Goal: Information Seeking & Learning: Find specific page/section

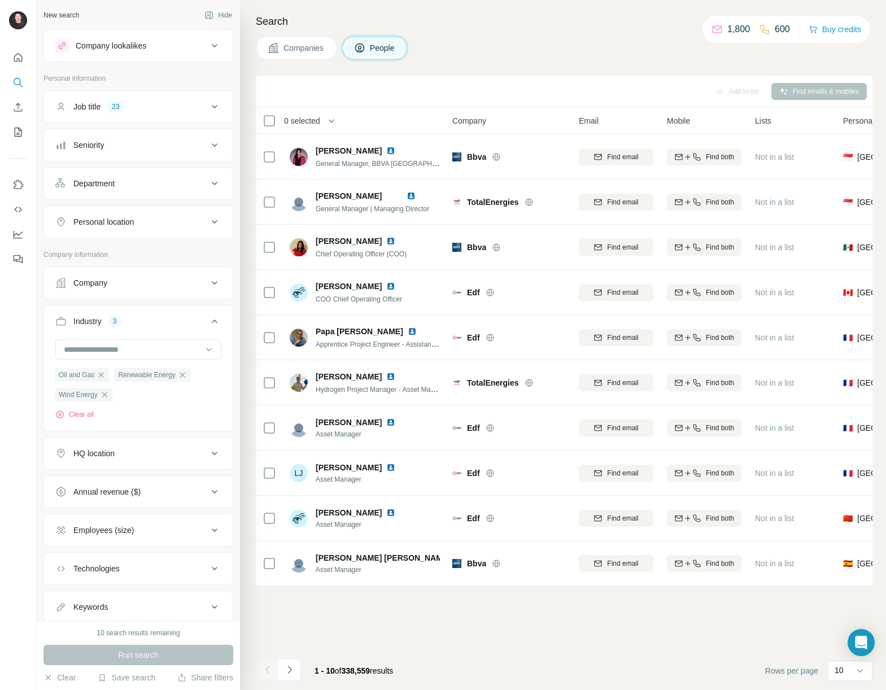
click at [208, 103] on icon at bounding box center [215, 107] width 14 height 14
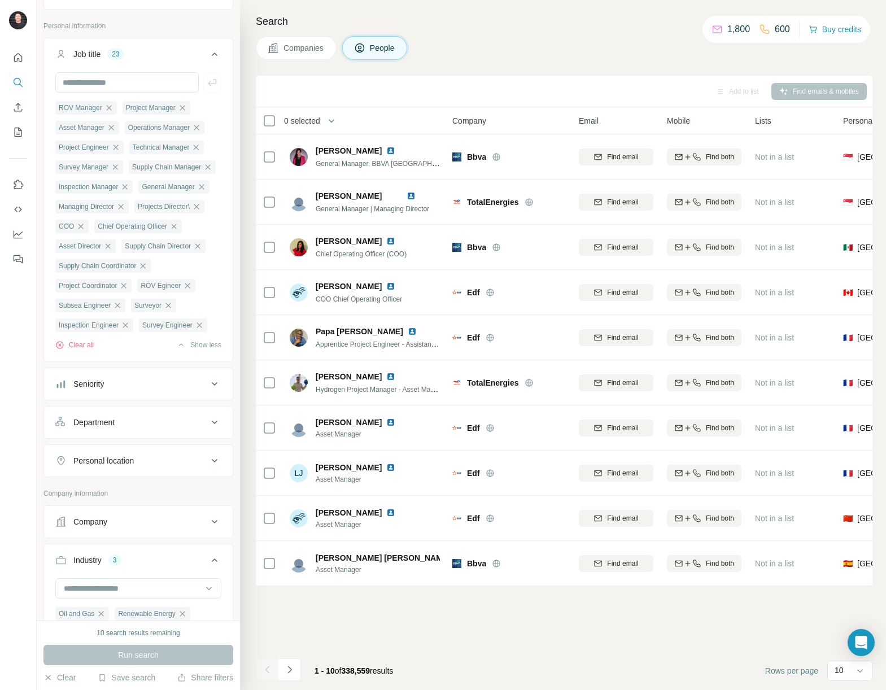
scroll to position [159, 0]
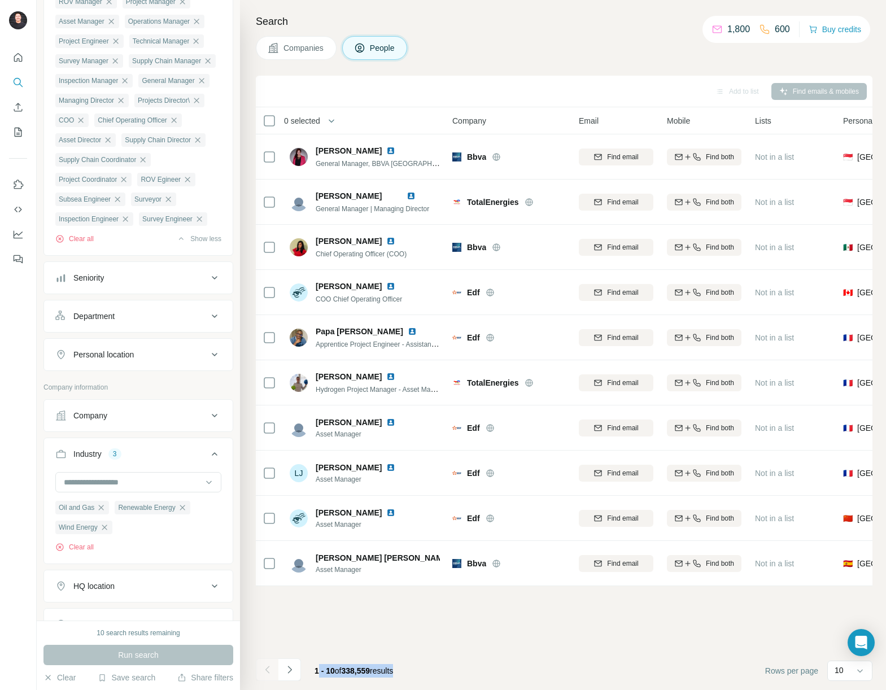
drag, startPoint x: 411, startPoint y: 669, endPoint x: 317, endPoint y: 666, distance: 94.4
click at [317, 666] on div "1 - 10 of 338,559 results" at bounding box center [354, 671] width 97 height 25
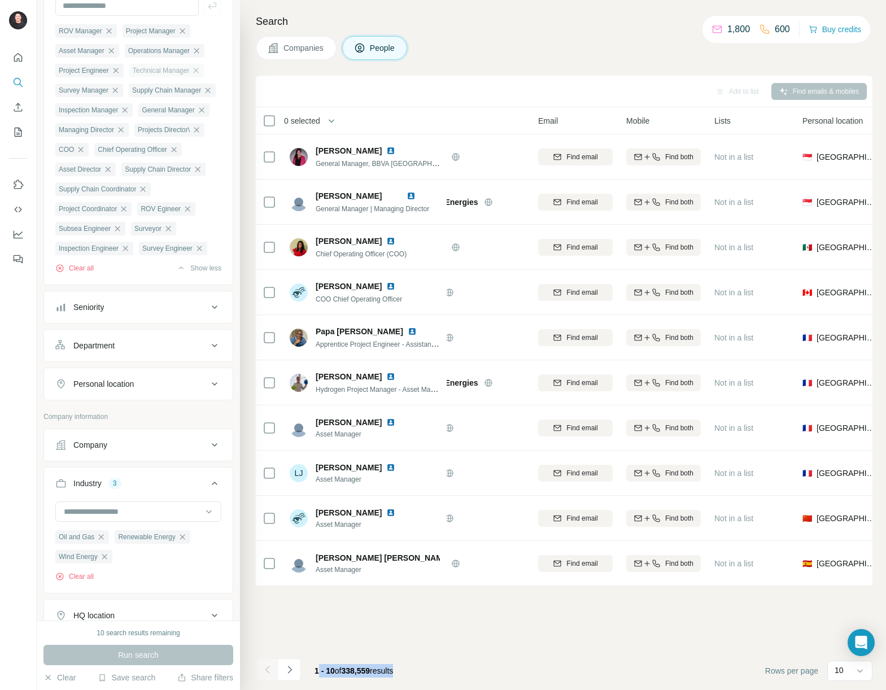
scroll to position [0, 0]
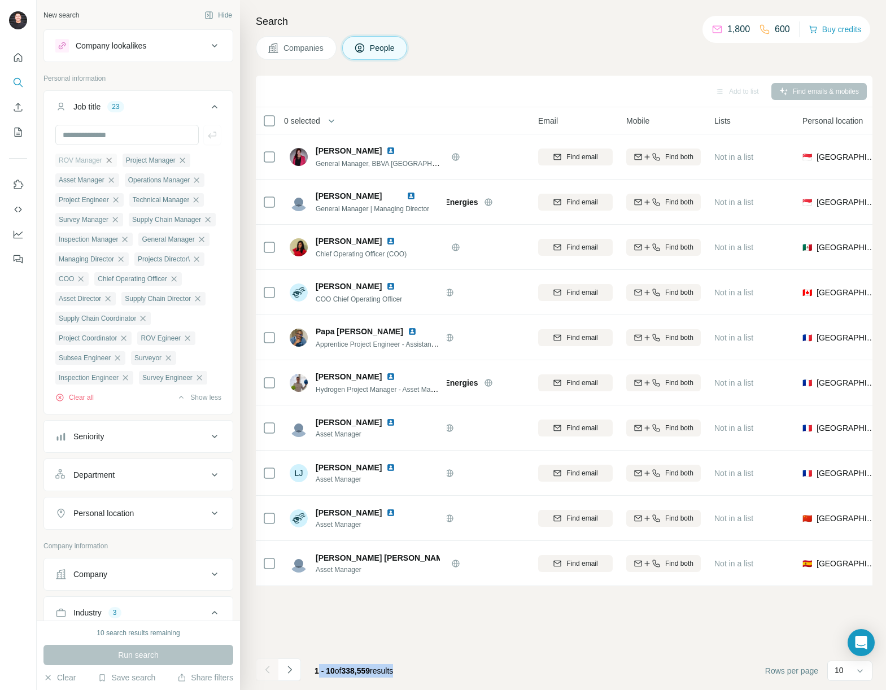
click at [111, 163] on icon "button" at bounding box center [108, 160] width 5 height 5
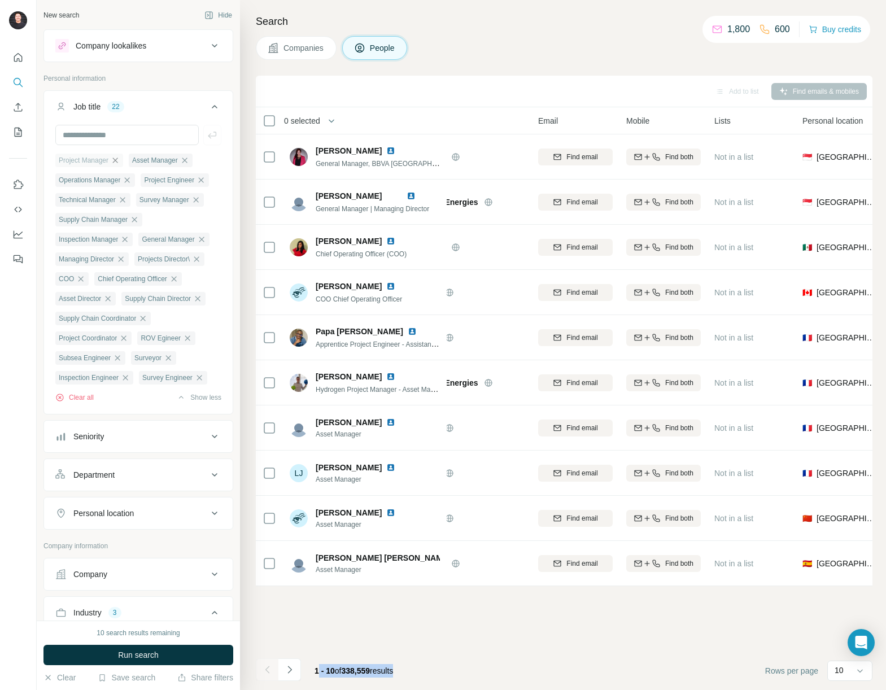
click at [117, 160] on icon "button" at bounding box center [115, 160] width 5 height 5
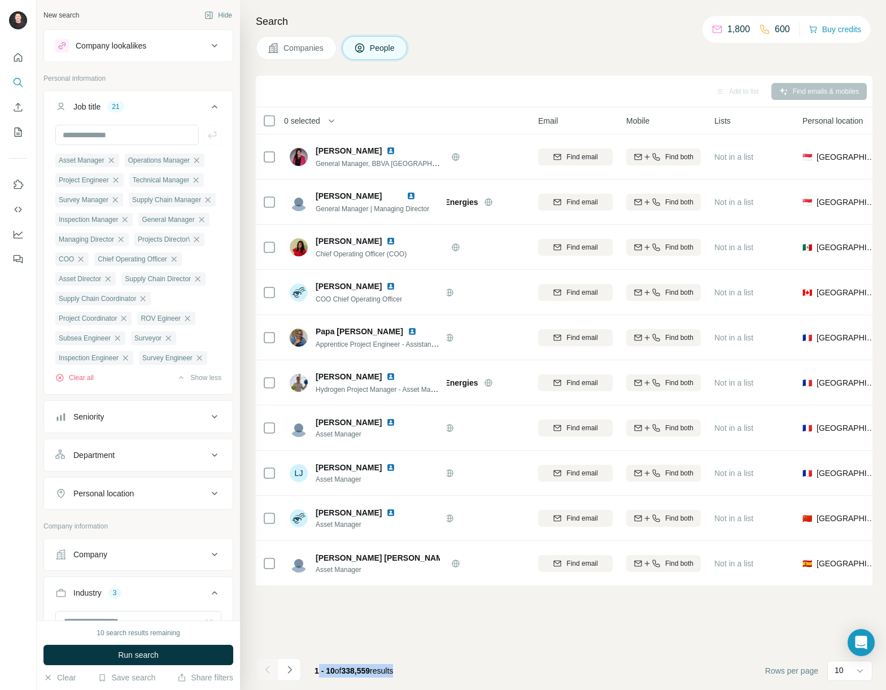
click at [116, 160] on icon "button" at bounding box center [111, 160] width 9 height 9
click at [74, 383] on button "Clear all" at bounding box center [74, 378] width 38 height 10
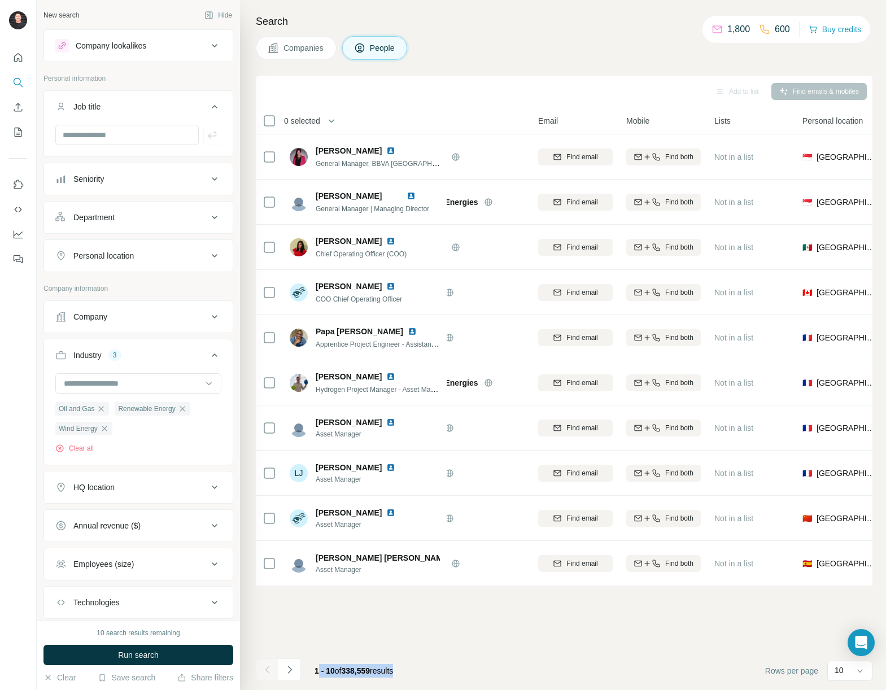
scroll to position [69, 0]
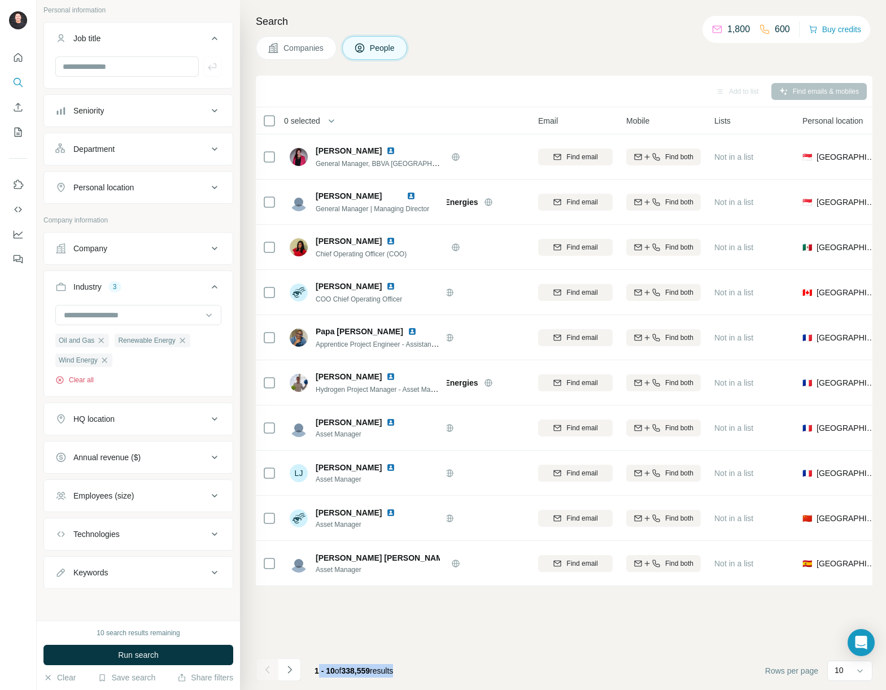
click at [76, 377] on button "Clear all" at bounding box center [74, 380] width 38 height 10
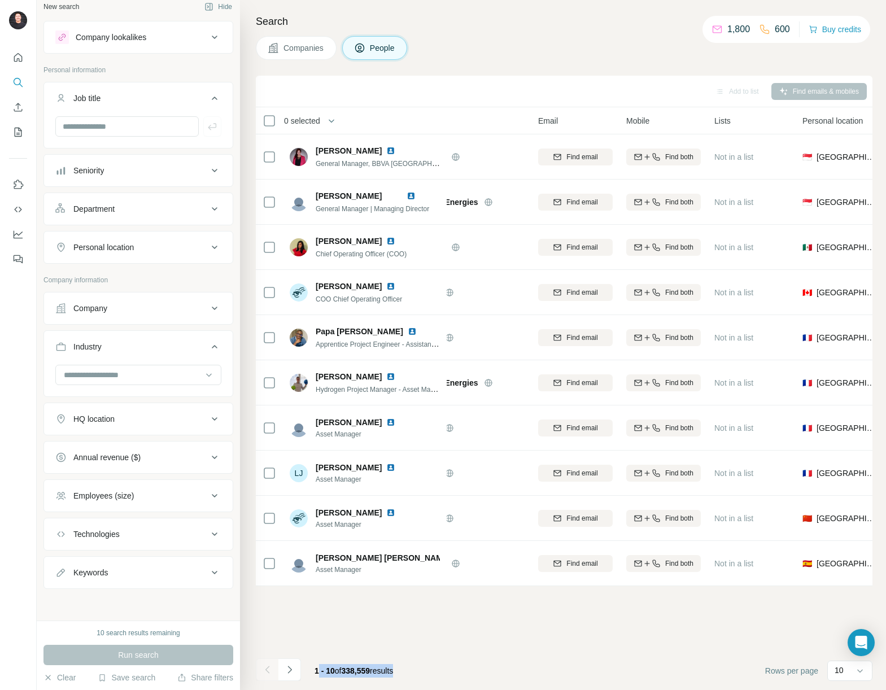
scroll to position [8, 0]
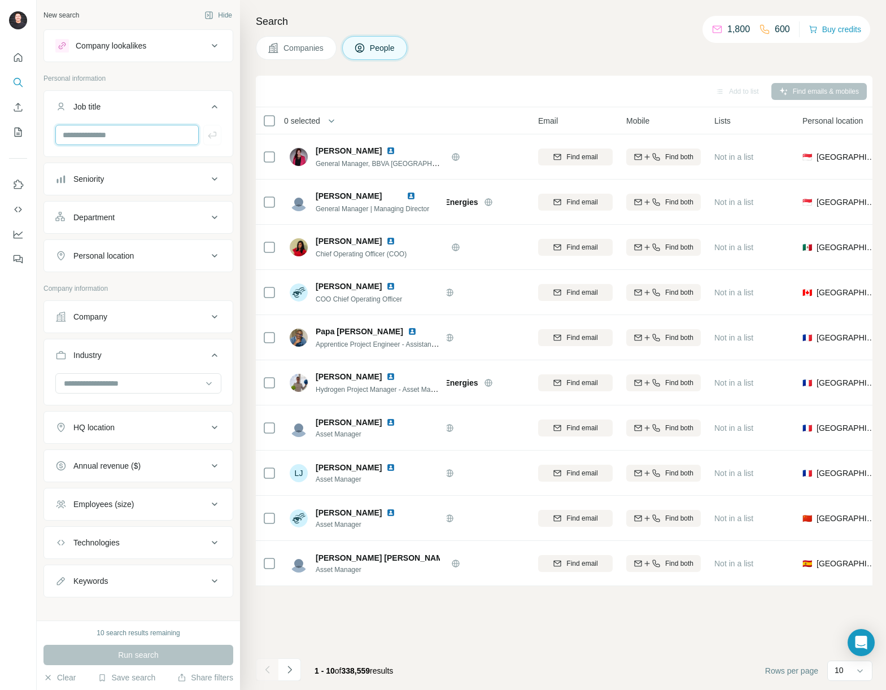
click at [89, 132] on input "text" at bounding box center [126, 135] width 143 height 20
type input "**********"
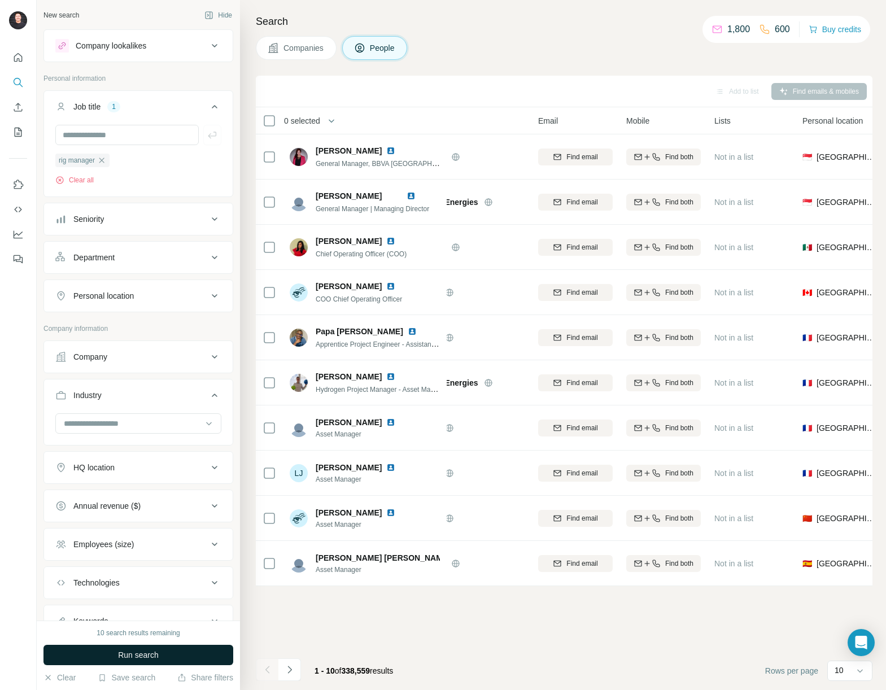
click at [184, 655] on button "Run search" at bounding box center [138, 655] width 190 height 20
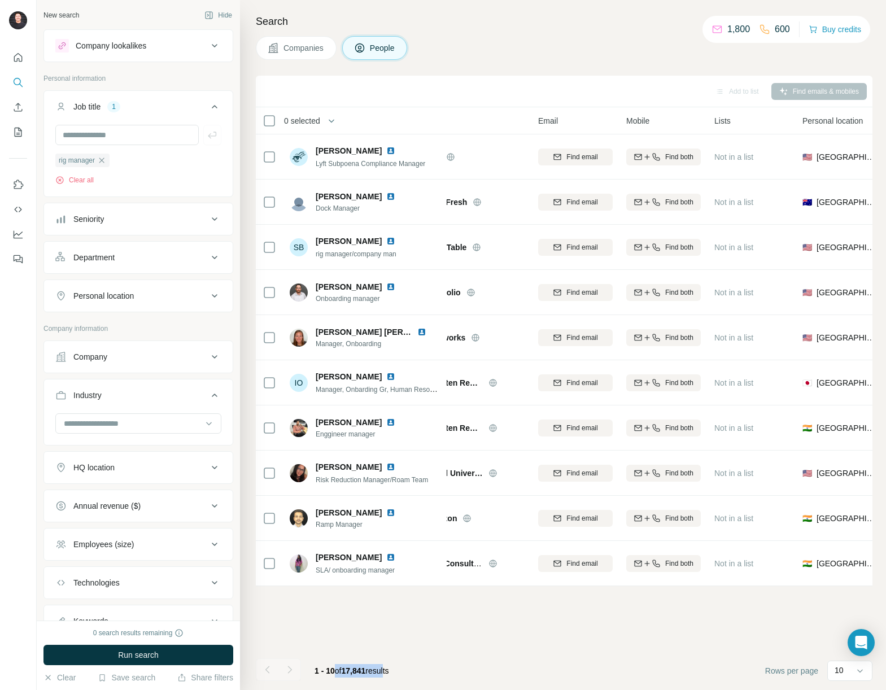
drag, startPoint x: 390, startPoint y: 674, endPoint x: 334, endPoint y: 674, distance: 55.9
click at [334, 674] on span "1 - 10 of 17,841 results" at bounding box center [352, 670] width 75 height 9
click at [339, 674] on span "of" at bounding box center [338, 670] width 7 height 9
drag, startPoint x: 347, startPoint y: 671, endPoint x: 372, endPoint y: 667, distance: 25.2
click at [372, 667] on span "1 - 10 of 17,841 results" at bounding box center [352, 670] width 75 height 9
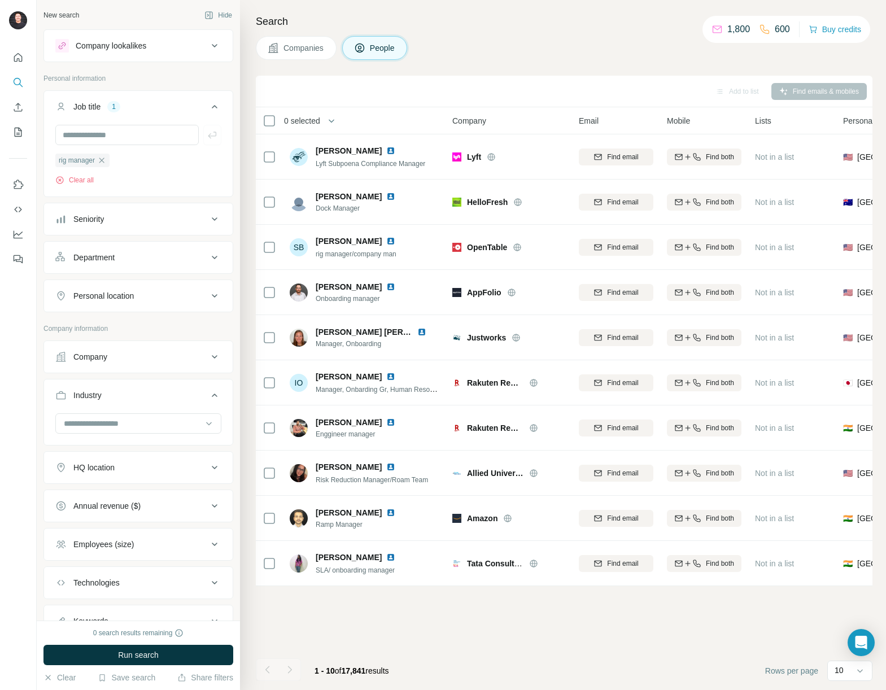
click at [136, 355] on div "Company" at bounding box center [131, 356] width 152 height 11
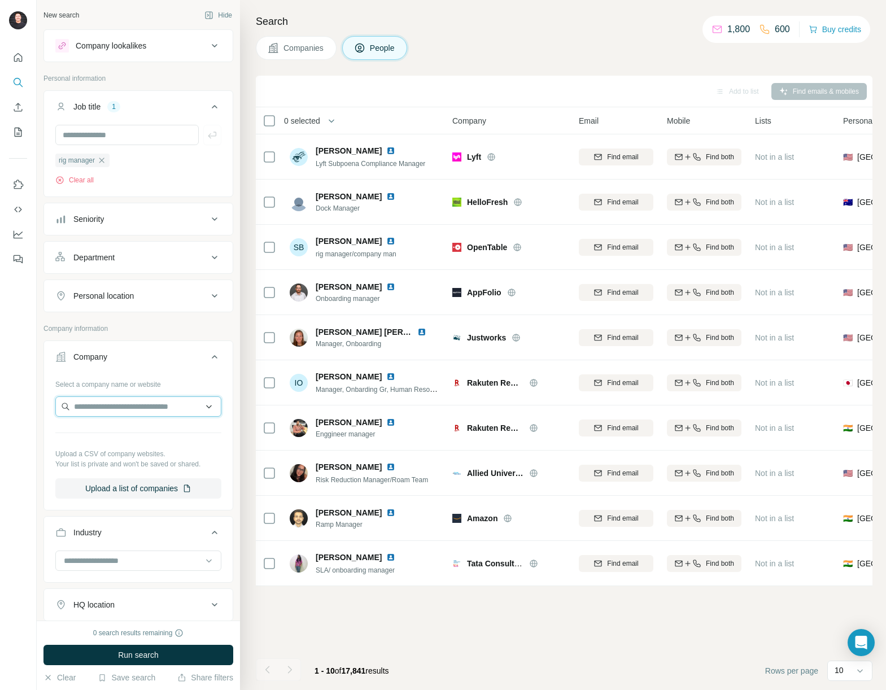
click at [117, 413] on input "text" at bounding box center [138, 406] width 166 height 20
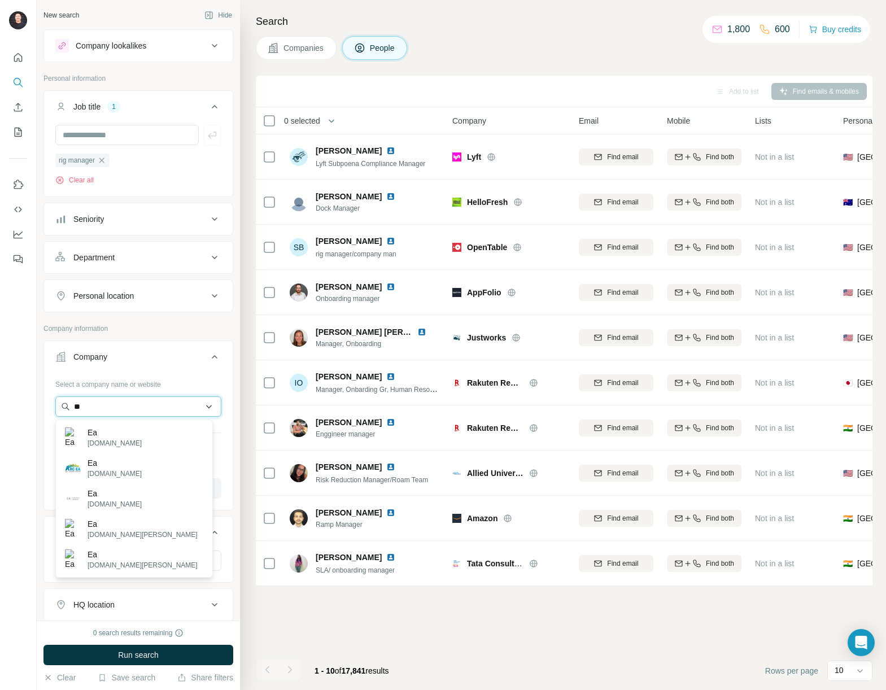
type input "*"
click at [143, 402] on input "*******" at bounding box center [138, 406] width 166 height 20
drag, startPoint x: 120, startPoint y: 410, endPoint x: 59, endPoint y: 410, distance: 61.0
click at [59, 410] on input "*******" at bounding box center [138, 406] width 166 height 20
click at [116, 400] on input "*******" at bounding box center [138, 406] width 166 height 20
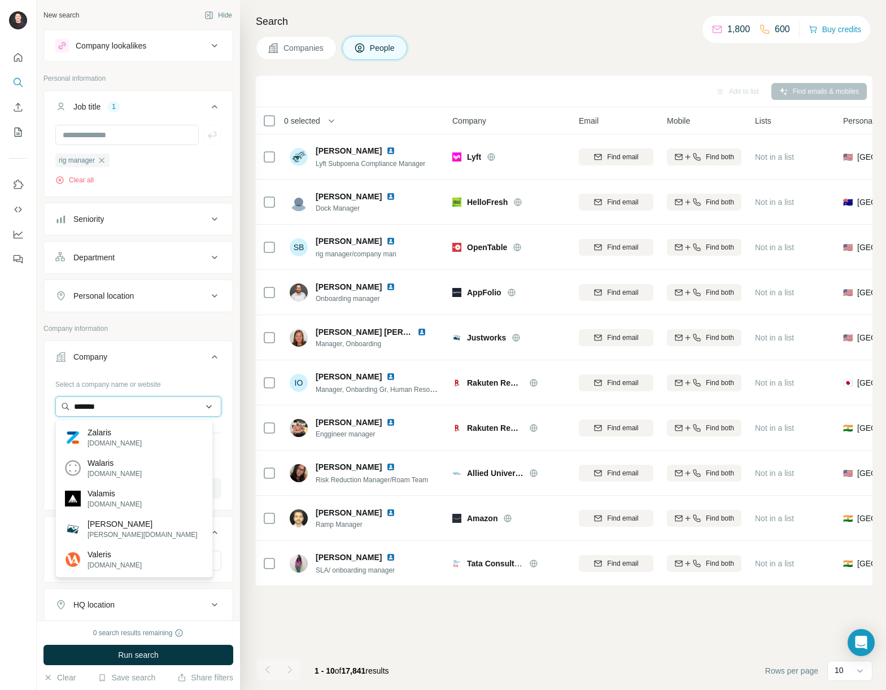
click at [116, 403] on input "*******" at bounding box center [138, 406] width 166 height 20
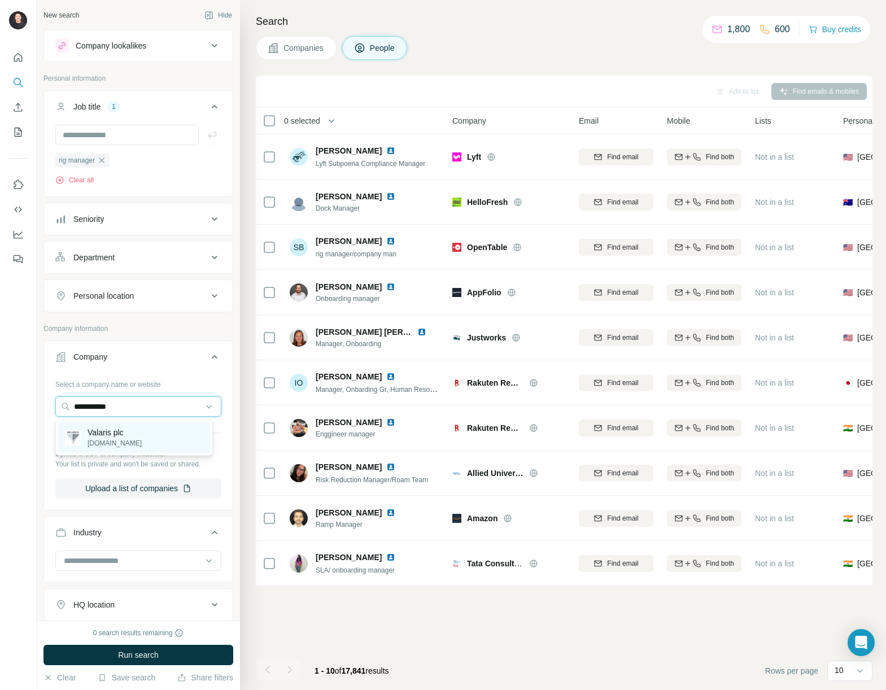
type input "**********"
click at [125, 429] on p "Valaris plc" at bounding box center [115, 432] width 54 height 11
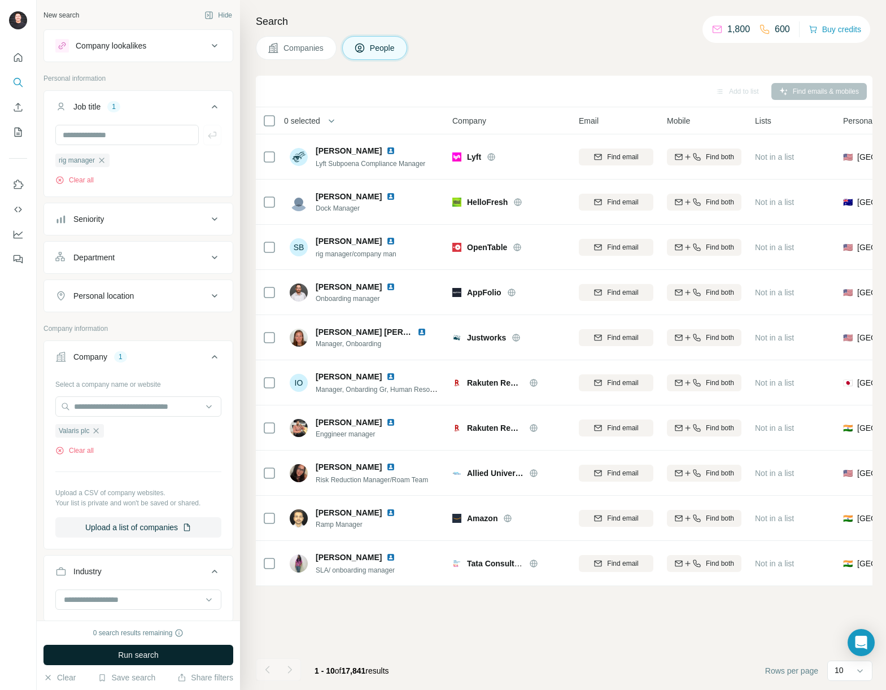
click at [184, 656] on button "Run search" at bounding box center [138, 655] width 190 height 20
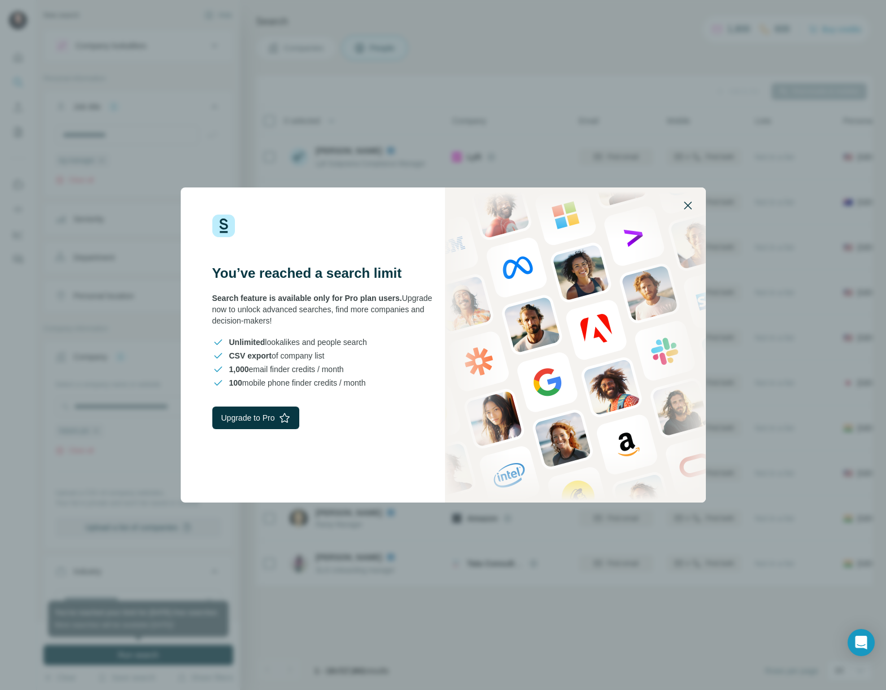
click at [689, 207] on icon "button" at bounding box center [688, 206] width 8 height 8
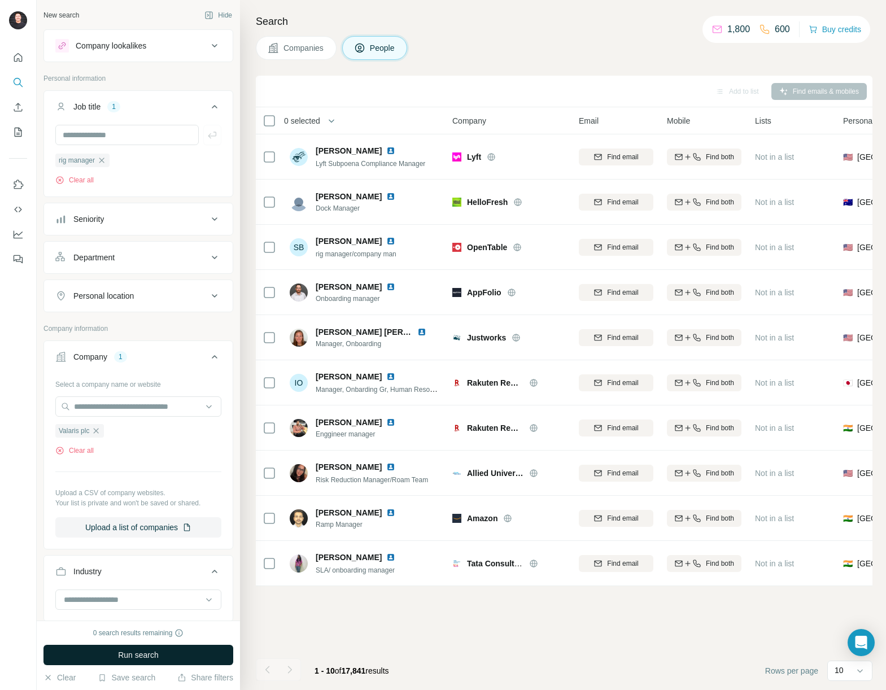
click at [191, 654] on button "Run search" at bounding box center [138, 655] width 190 height 20
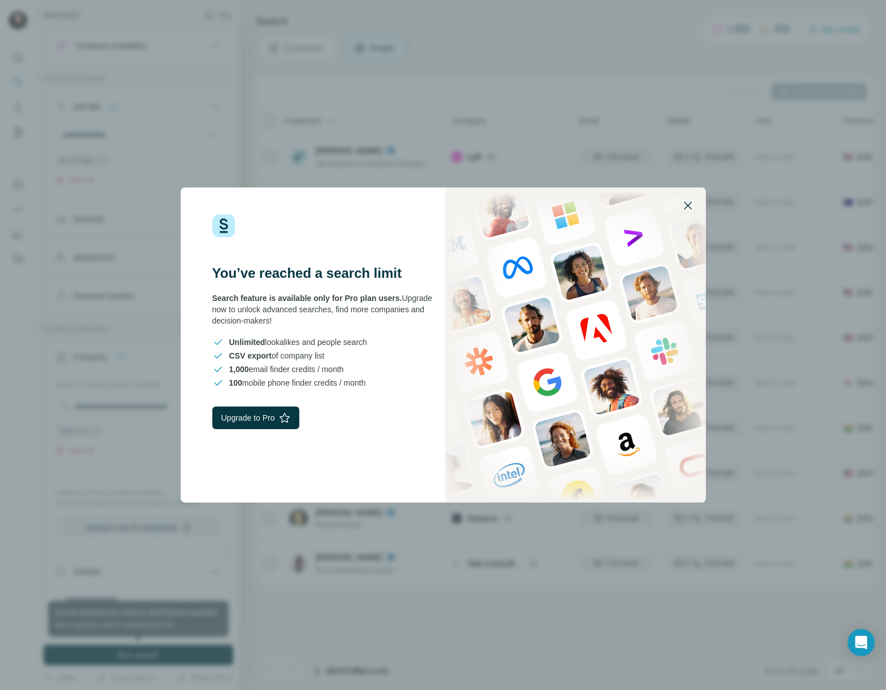
click at [683, 206] on icon "button" at bounding box center [688, 206] width 14 height 14
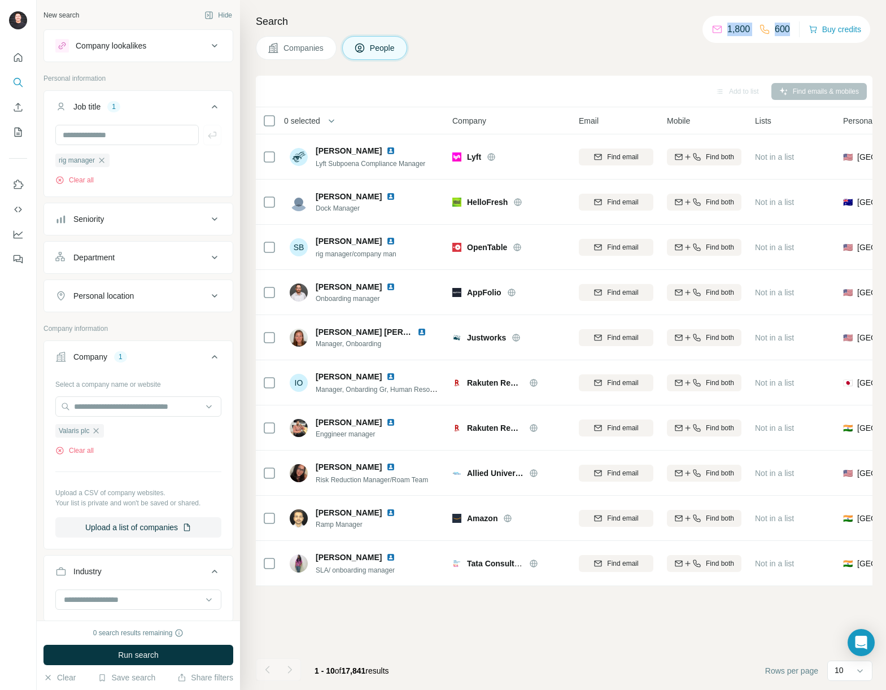
drag, startPoint x: 785, startPoint y: 30, endPoint x: 720, endPoint y: 27, distance: 65.6
click at [720, 27] on div "1,800 600" at bounding box center [751, 29] width 79 height 16
click at [712, 38] on div "1,800 600 Buy credits" at bounding box center [787, 29] width 168 height 27
drag, startPoint x: 744, startPoint y: 29, endPoint x: 721, endPoint y: 28, distance: 23.7
click at [721, 28] on div "1,800 600" at bounding box center [751, 29] width 79 height 16
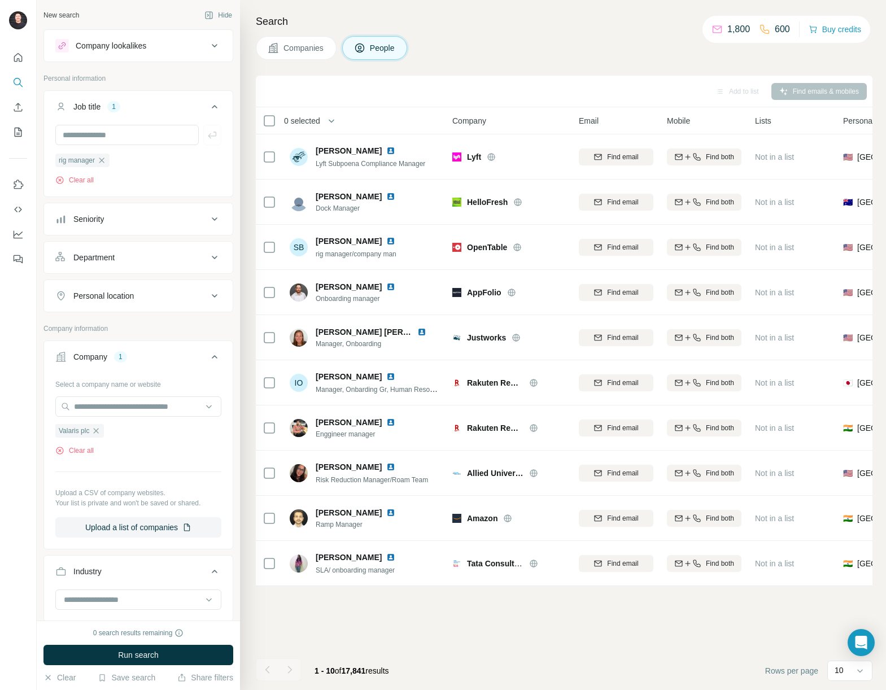
click at [727, 35] on p "1,800" at bounding box center [738, 30] width 23 height 14
drag, startPoint x: 786, startPoint y: 30, endPoint x: 764, endPoint y: 28, distance: 22.7
click at [764, 28] on div "1,800 600 Buy credits" at bounding box center [787, 29] width 168 height 27
click at [753, 40] on div "1,800 600 Buy credits" at bounding box center [787, 29] width 168 height 27
click at [155, 657] on span "Run search" at bounding box center [138, 654] width 41 height 11
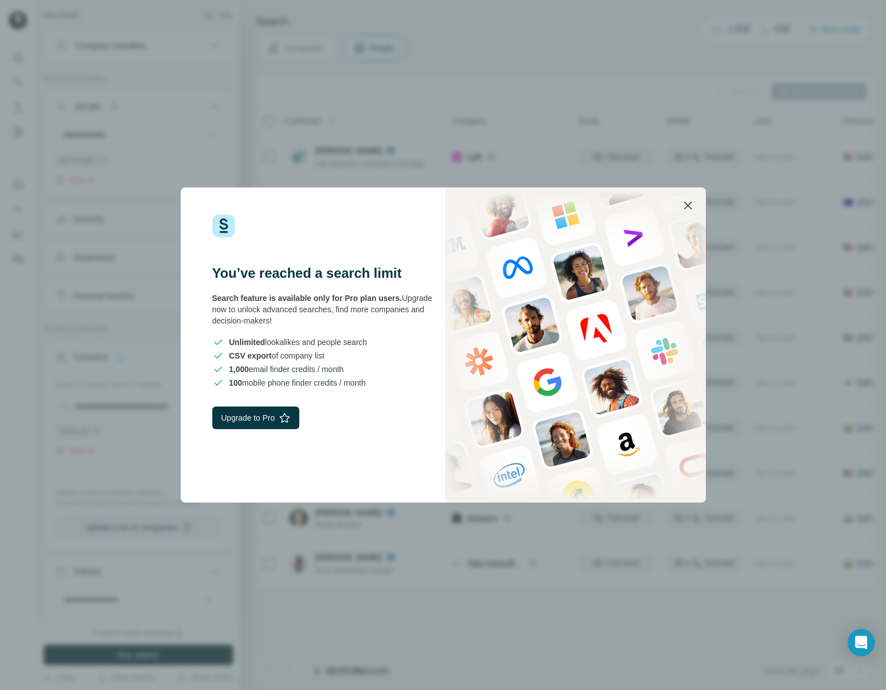
click at [688, 205] on icon "button" at bounding box center [688, 206] width 14 height 14
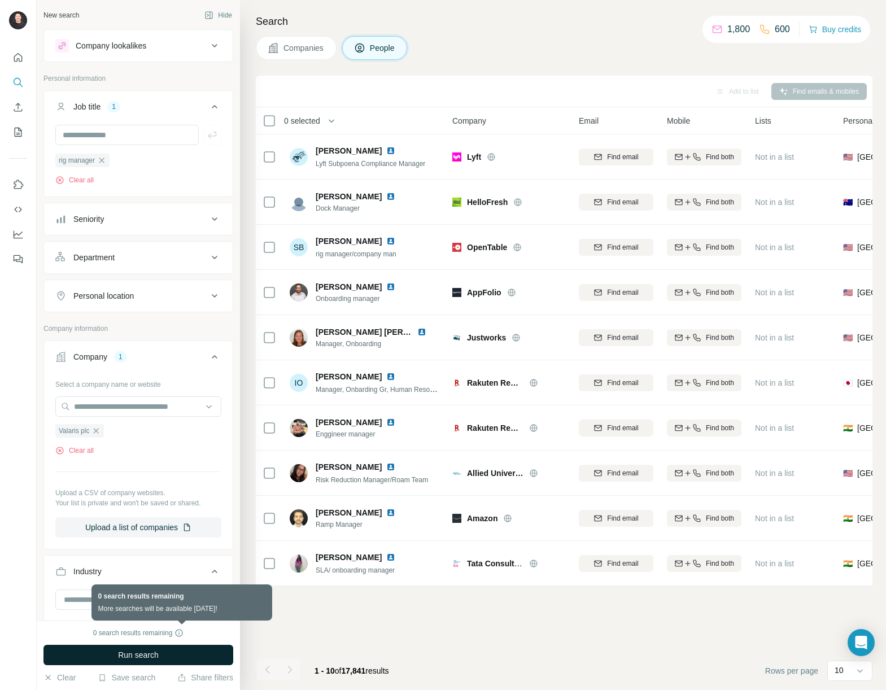
click at [180, 633] on icon at bounding box center [179, 633] width 9 height 9
click at [167, 649] on button "Run search" at bounding box center [138, 655] width 190 height 20
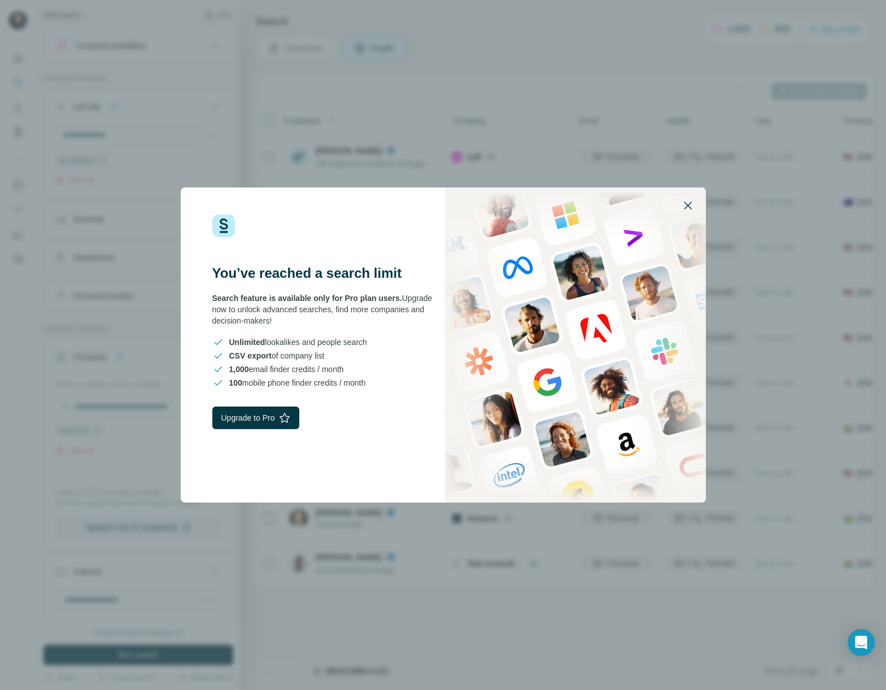
click at [681, 206] on icon "button" at bounding box center [688, 206] width 14 height 14
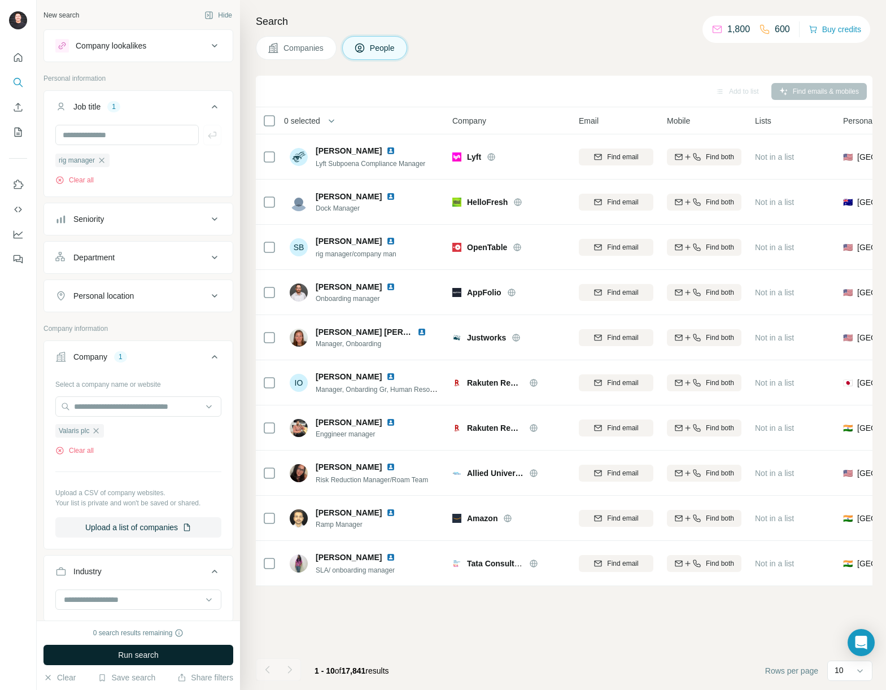
click at [155, 653] on span "Run search" at bounding box center [138, 654] width 41 height 11
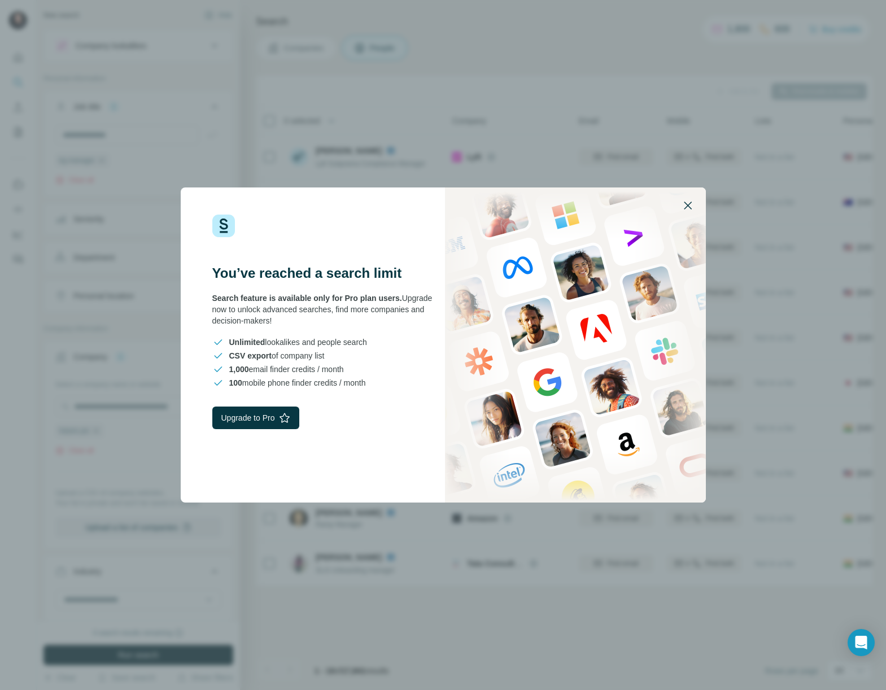
click at [694, 204] on button "button" at bounding box center [687, 205] width 27 height 27
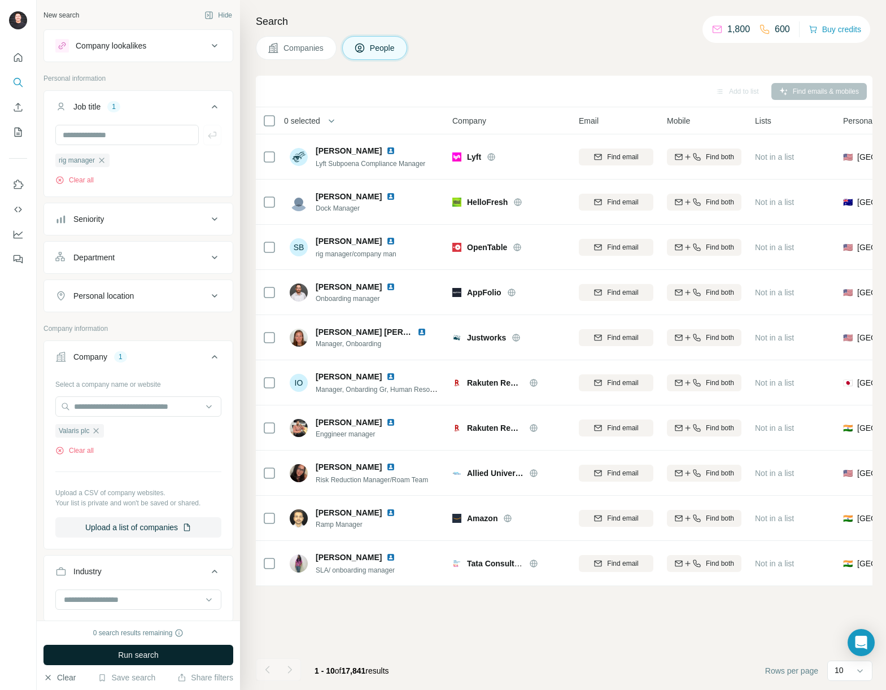
click at [59, 675] on button "Clear" at bounding box center [59, 677] width 32 height 11
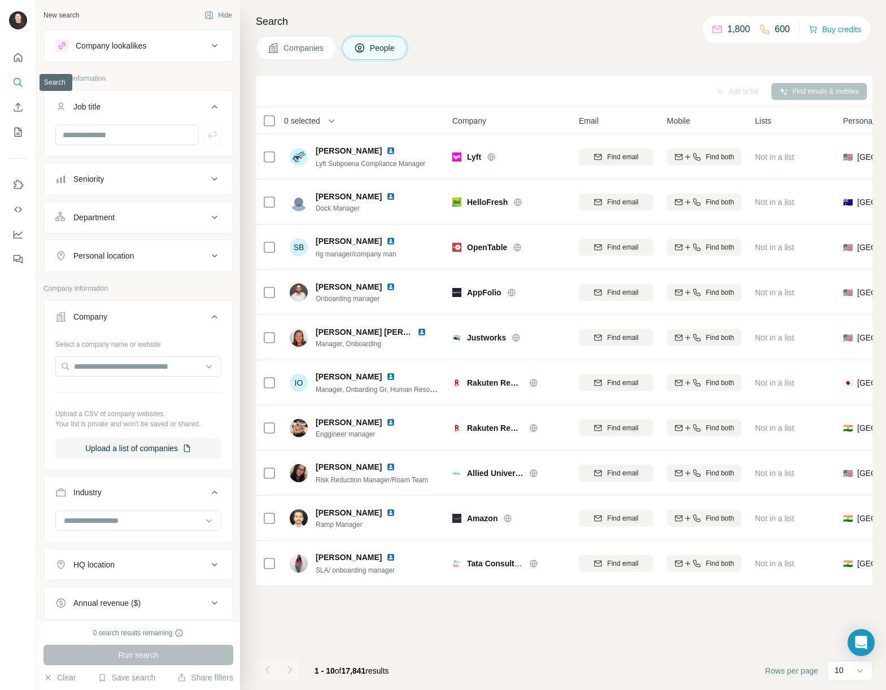
click at [12, 83] on icon "Search" at bounding box center [17, 82] width 11 height 11
click at [208, 108] on icon at bounding box center [215, 107] width 14 height 14
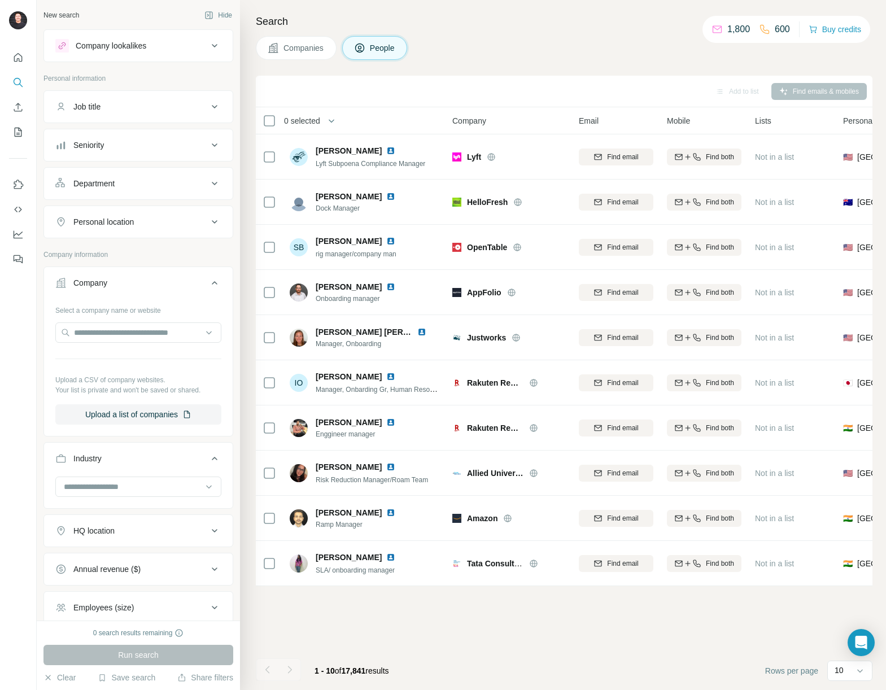
click at [208, 287] on icon at bounding box center [215, 283] width 14 height 14
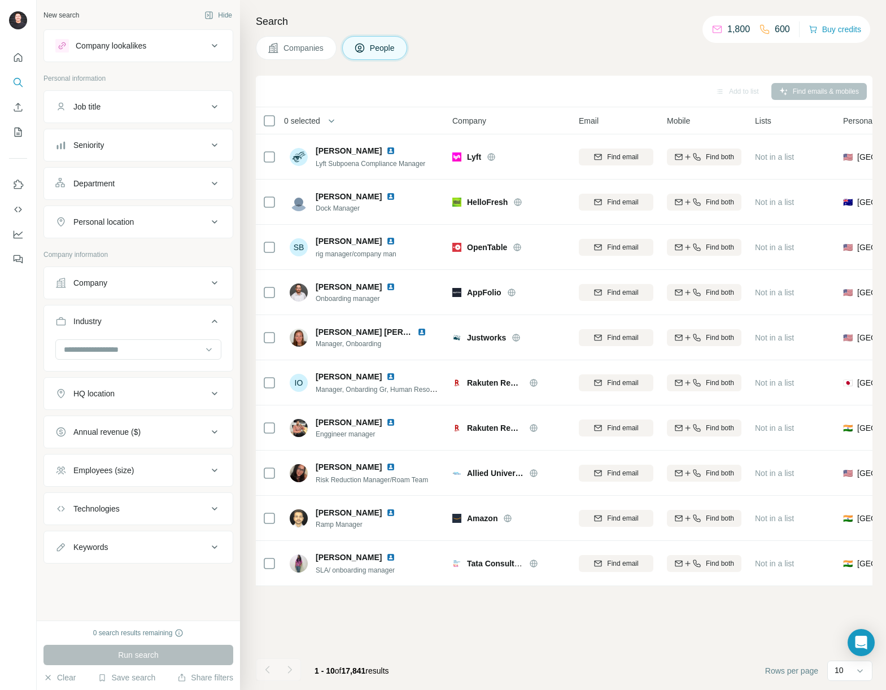
click at [218, 320] on icon at bounding box center [215, 322] width 14 height 14
click at [194, 678] on button "Share filters" at bounding box center [205, 677] width 56 height 11
click at [19, 60] on icon "Quick start" at bounding box center [18, 57] width 8 height 8
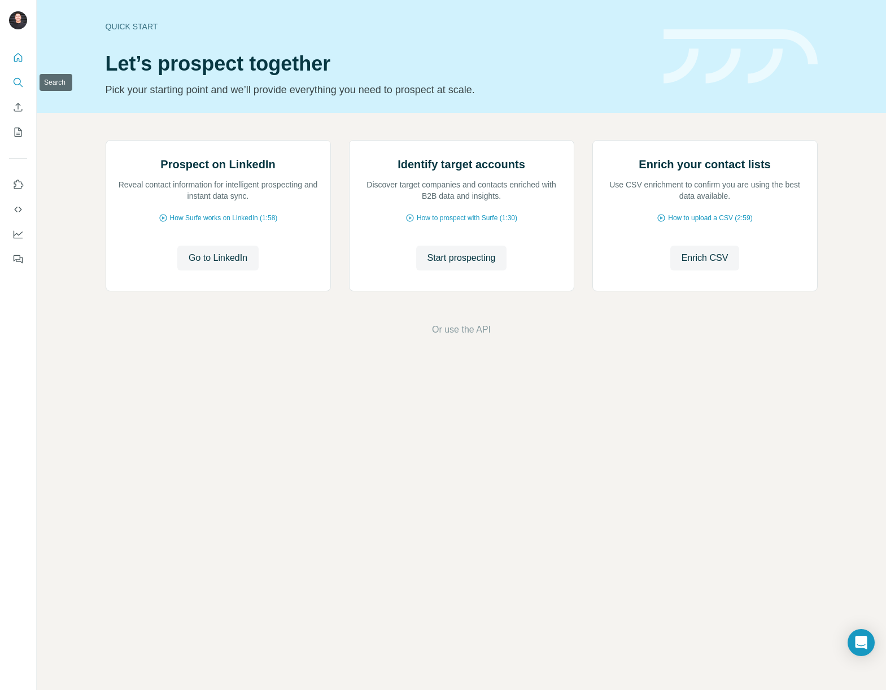
click at [15, 81] on icon "Search" at bounding box center [17, 82] width 11 height 11
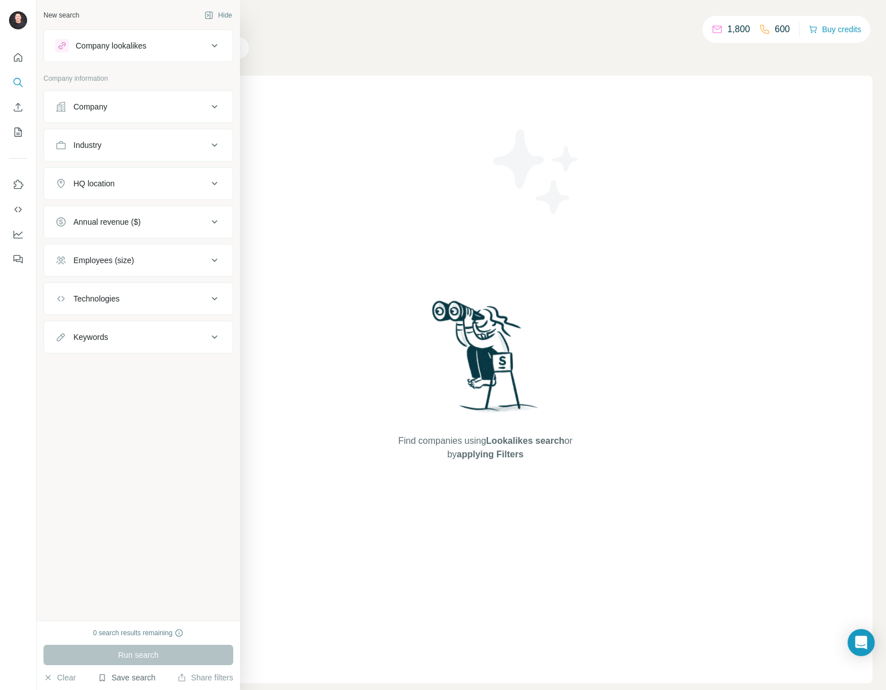
click at [137, 677] on button "Save search" at bounding box center [127, 677] width 58 height 11
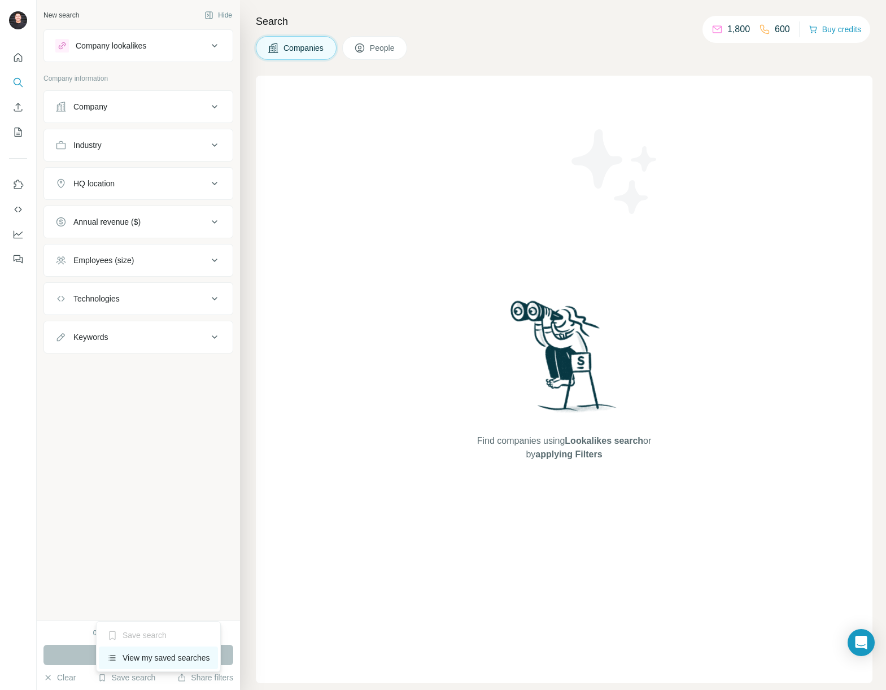
click at [156, 661] on div "View my saved searches" at bounding box center [158, 658] width 119 height 23
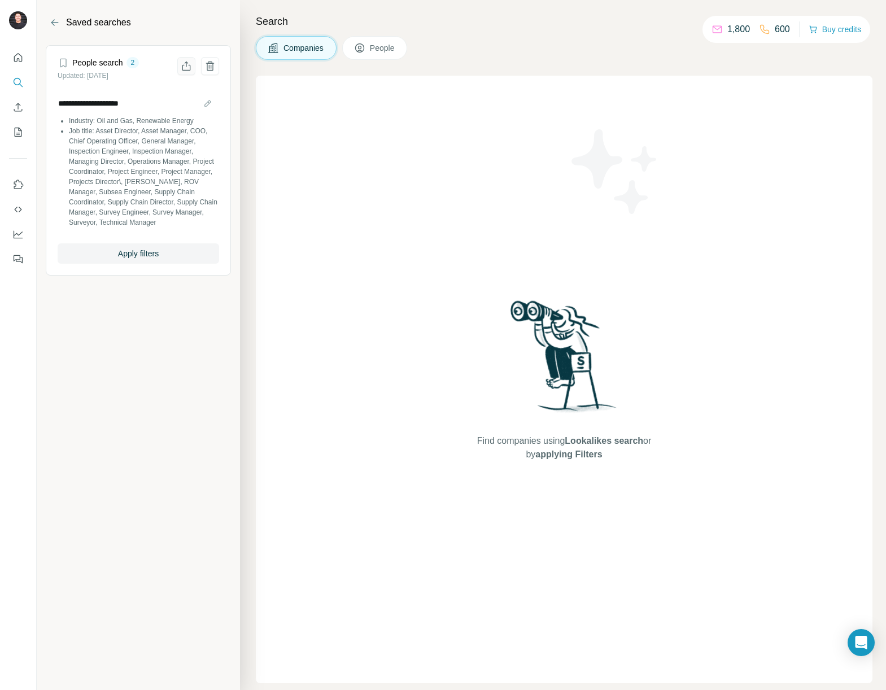
click at [182, 66] on icon "Share filters" at bounding box center [186, 68] width 8 height 6
click at [60, 62] on icon at bounding box center [63, 63] width 6 height 9
click at [62, 24] on button "Back" at bounding box center [55, 23] width 18 height 18
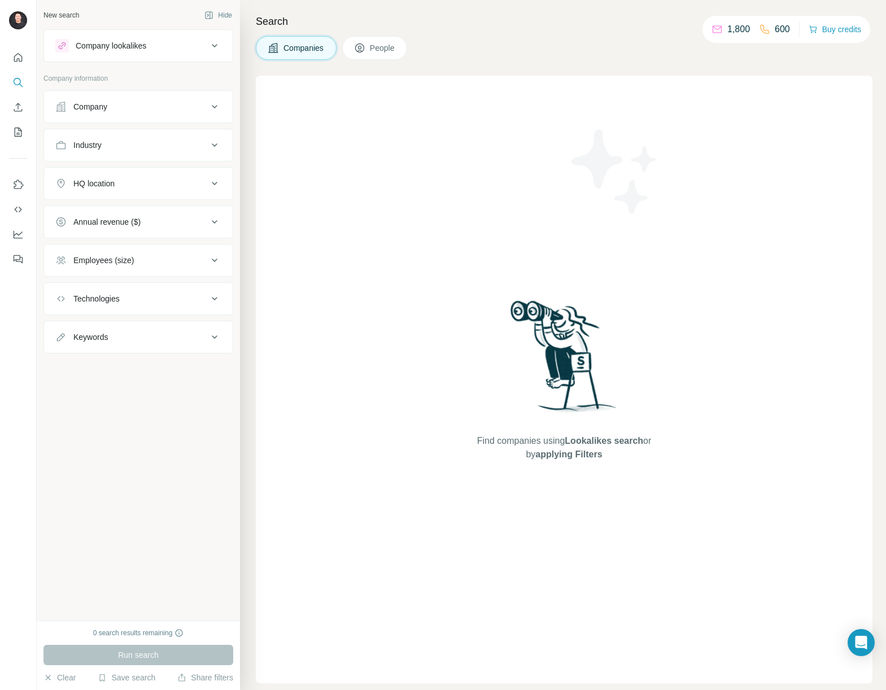
click at [140, 73] on p "Company information" at bounding box center [138, 78] width 190 height 10
click at [134, 96] on button "Company" at bounding box center [138, 106] width 189 height 27
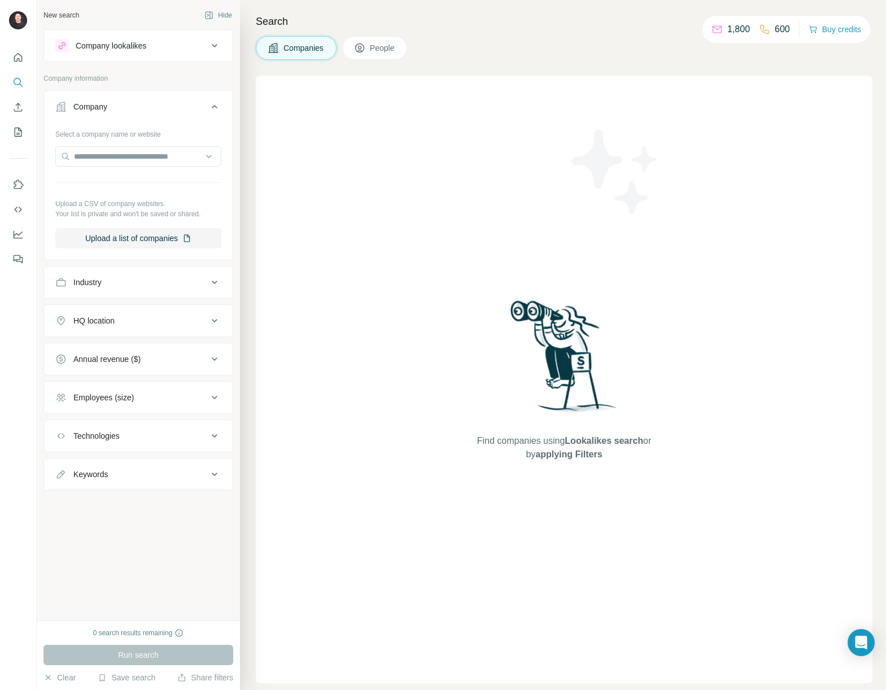
click at [132, 102] on div "Company" at bounding box center [131, 106] width 152 height 11
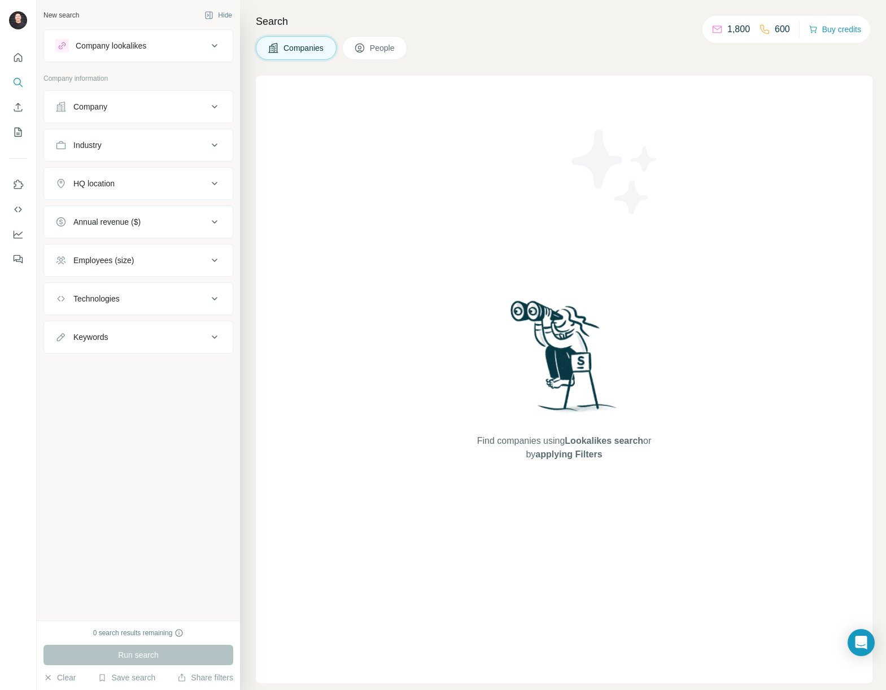
click at [380, 51] on span "People" at bounding box center [383, 47] width 26 height 11
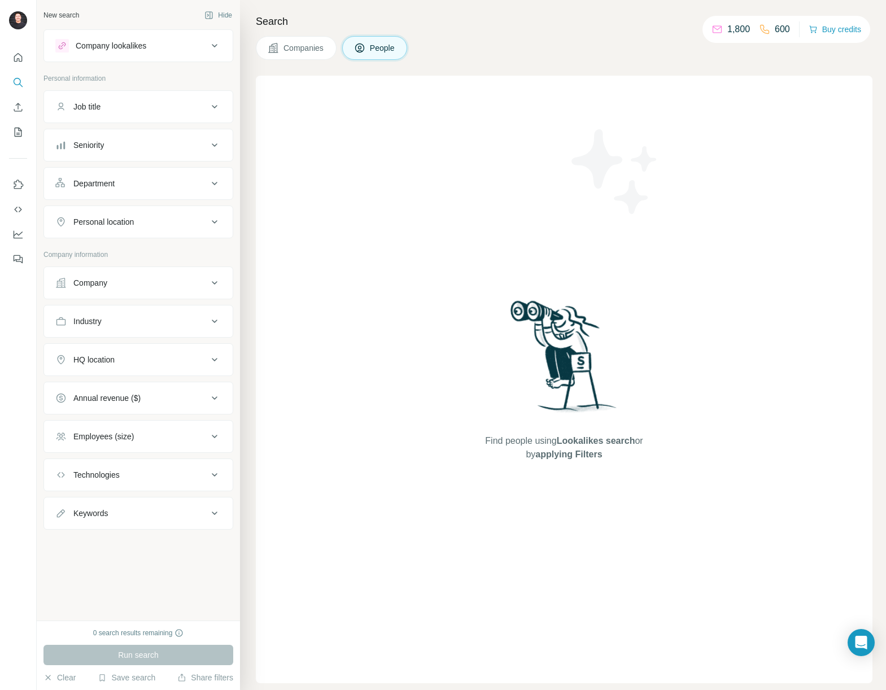
click at [163, 106] on div "Job title" at bounding box center [131, 106] width 152 height 11
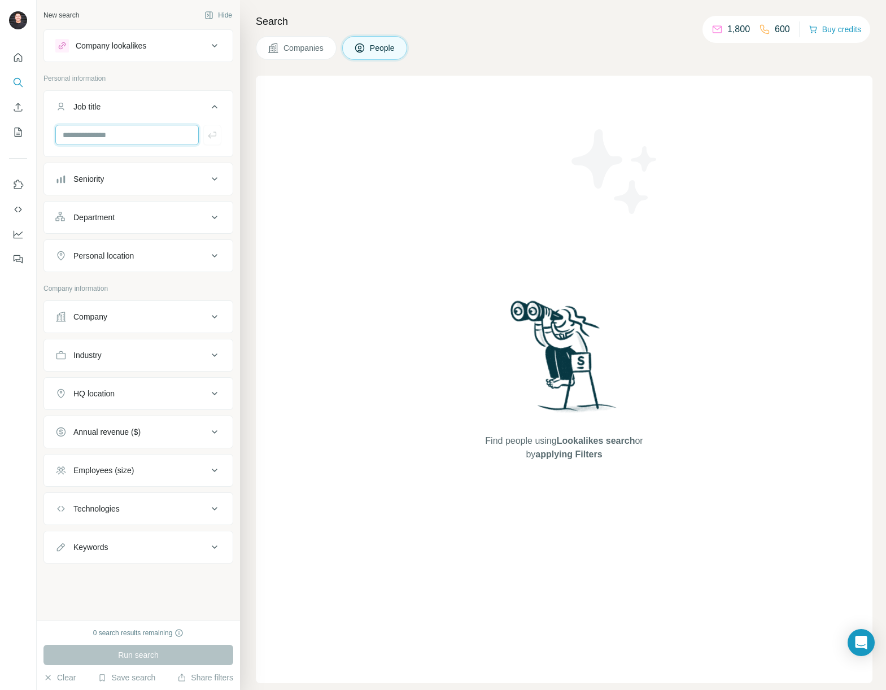
click at [116, 129] on input "text" at bounding box center [126, 135] width 143 height 20
paste input "**********"
type input "**********"
click at [181, 136] on input "**********" at bounding box center [126, 135] width 143 height 20
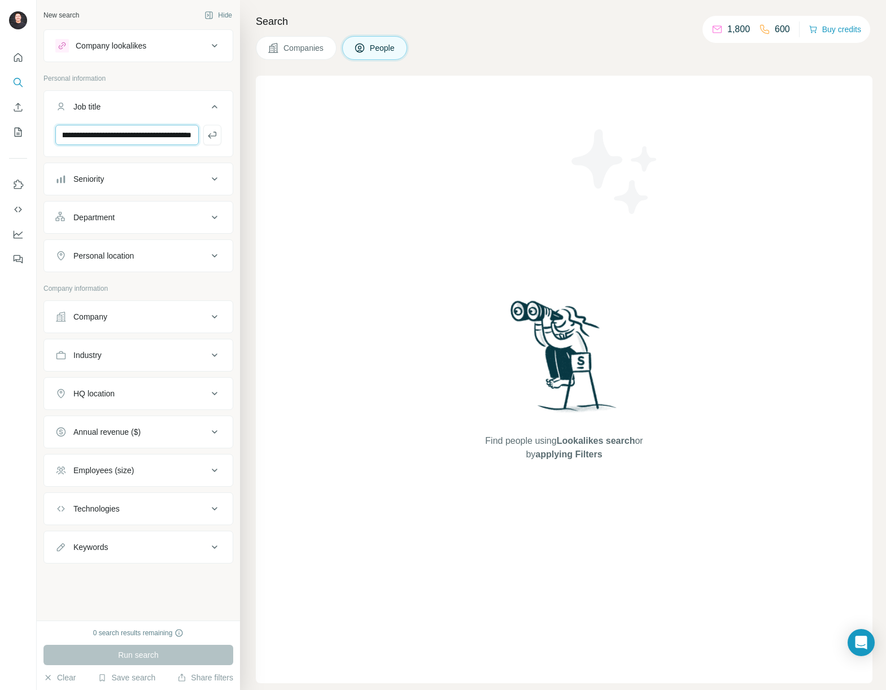
click at [181, 136] on input "**********" at bounding box center [126, 135] width 143 height 20
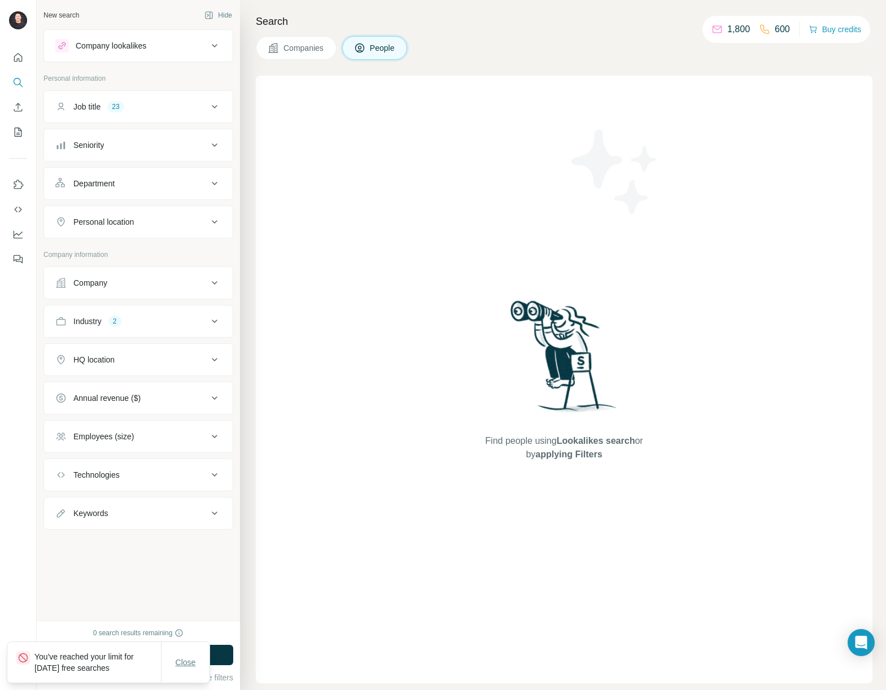
click at [185, 657] on span "Close" at bounding box center [186, 662] width 20 height 11
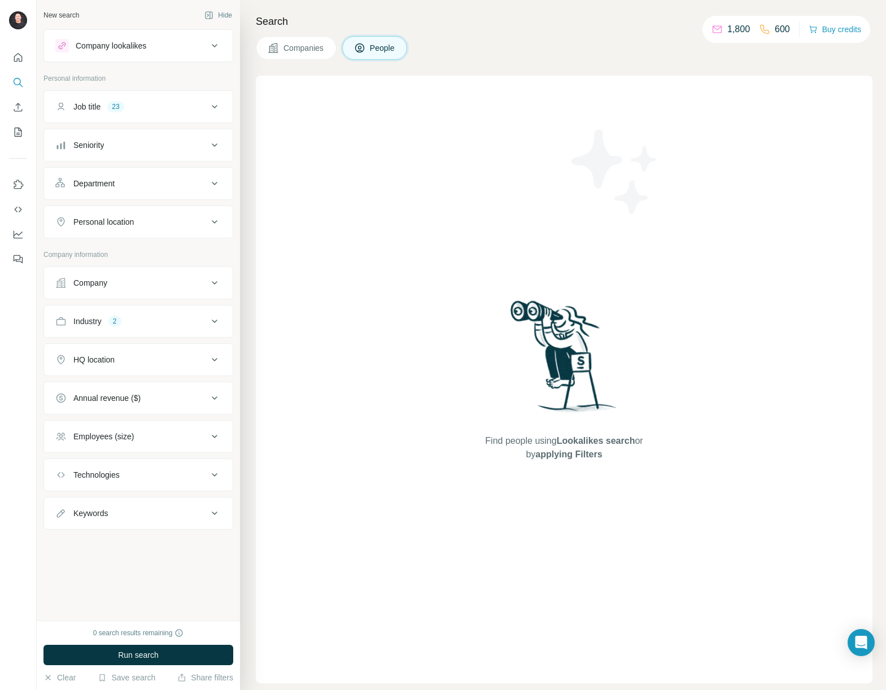
click at [151, 634] on div "0 search results remaining" at bounding box center [138, 633] width 91 height 10
click at [214, 656] on button "Run search" at bounding box center [138, 655] width 190 height 20
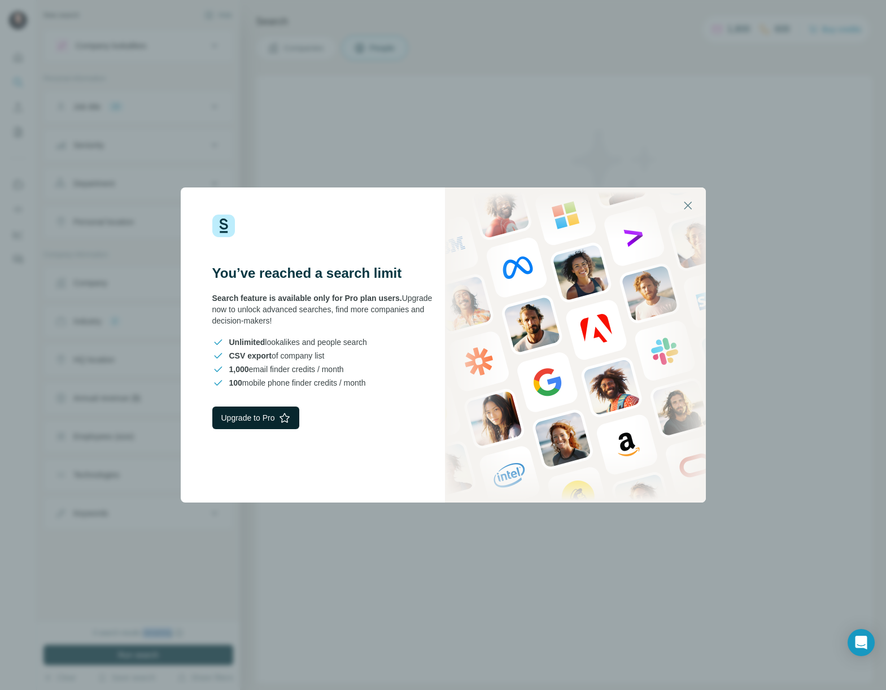
click at [271, 416] on button "Upgrade to Pro" at bounding box center [256, 418] width 88 height 23
click at [685, 204] on icon "button" at bounding box center [688, 206] width 14 height 14
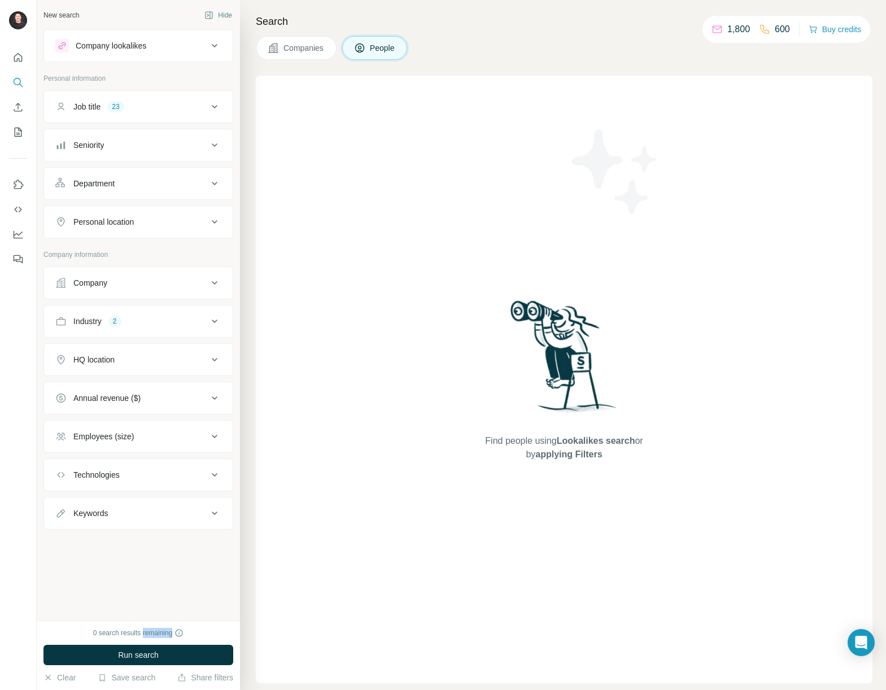
click at [147, 333] on button "Industry 2" at bounding box center [138, 321] width 189 height 27
